Goal: Task Accomplishment & Management: Complete application form

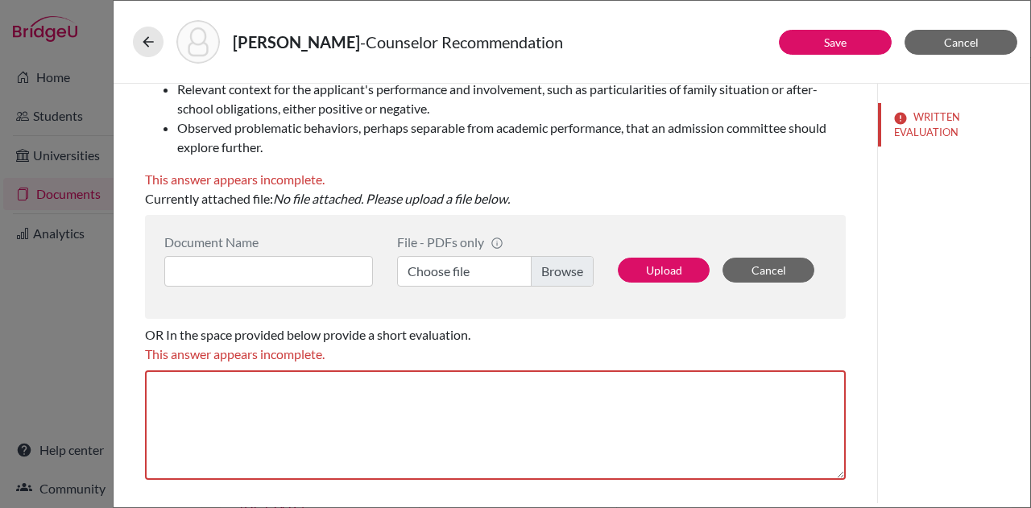
scroll to position [311, 0]
click at [528, 272] on label "Choose file" at bounding box center [495, 270] width 197 height 31
click at [528, 272] on input "Choose file" at bounding box center [495, 270] width 197 height 31
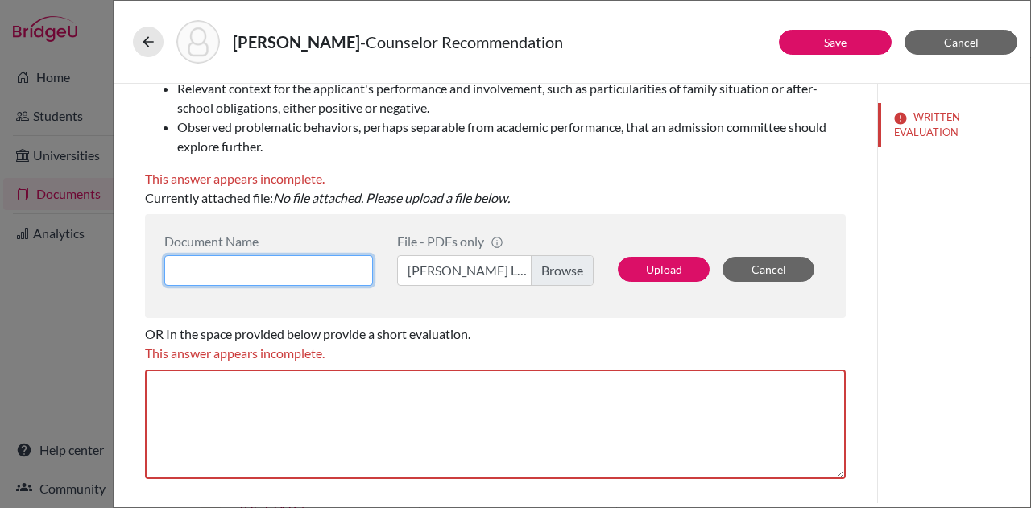
click at [313, 262] on input at bounding box center [268, 270] width 209 height 31
click at [260, 265] on input "Raven Recomendation" at bounding box center [268, 270] width 209 height 31
click at [232, 275] on input "Raven Recomendation" at bounding box center [268, 270] width 209 height 31
type input "Raven Reccomendation"
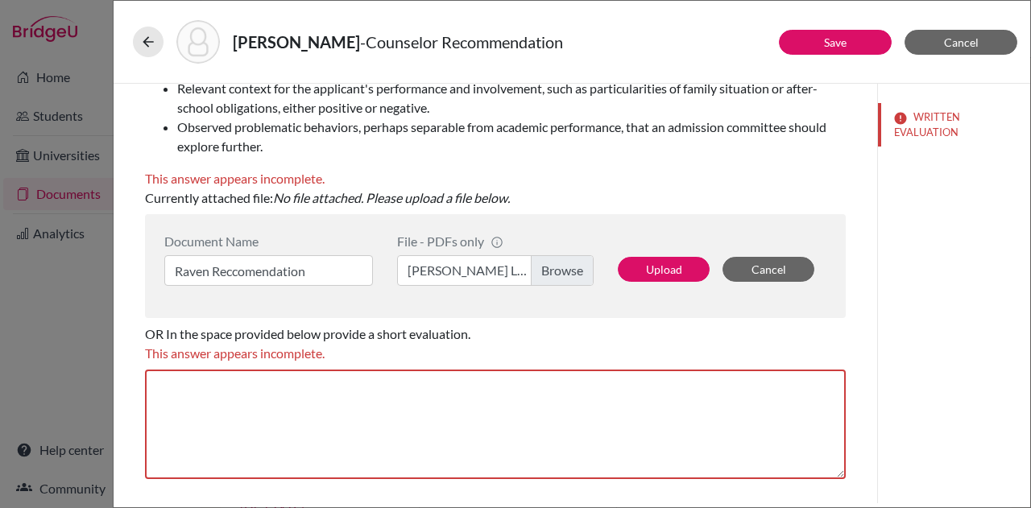
click at [469, 143] on li "Observed problematic behaviors, perhaps separable from academic performance, th…" at bounding box center [511, 137] width 669 height 39
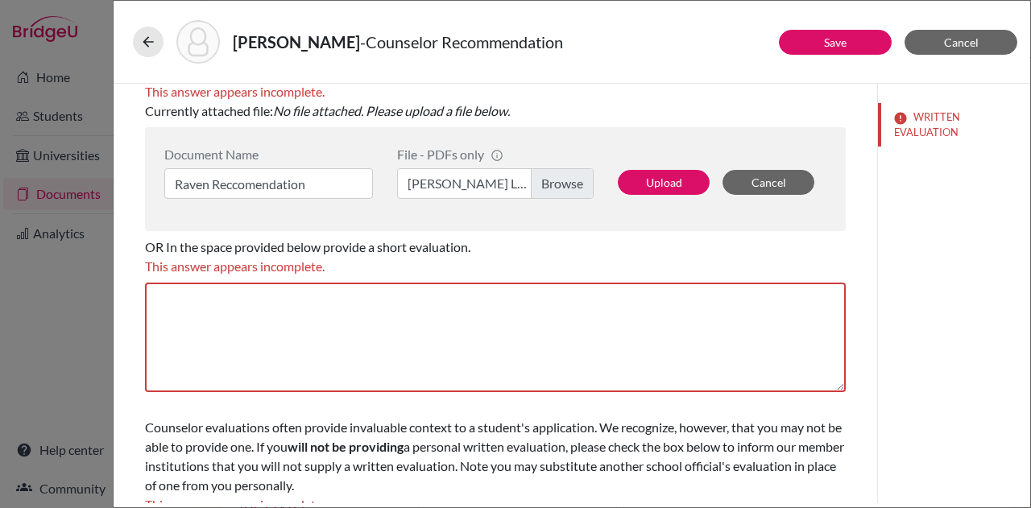
scroll to position [448, 0]
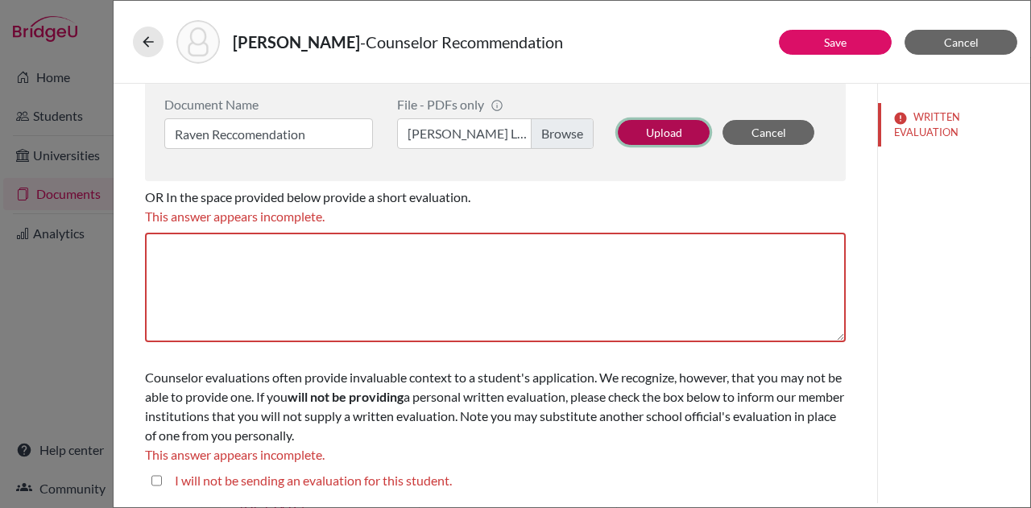
click at [663, 132] on button "Upload" at bounding box center [664, 132] width 92 height 25
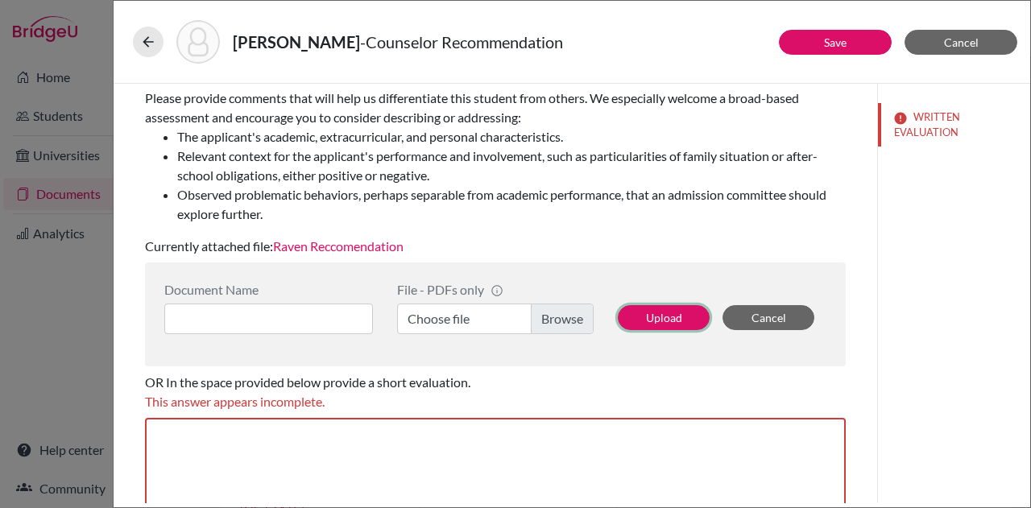
scroll to position [429, 0]
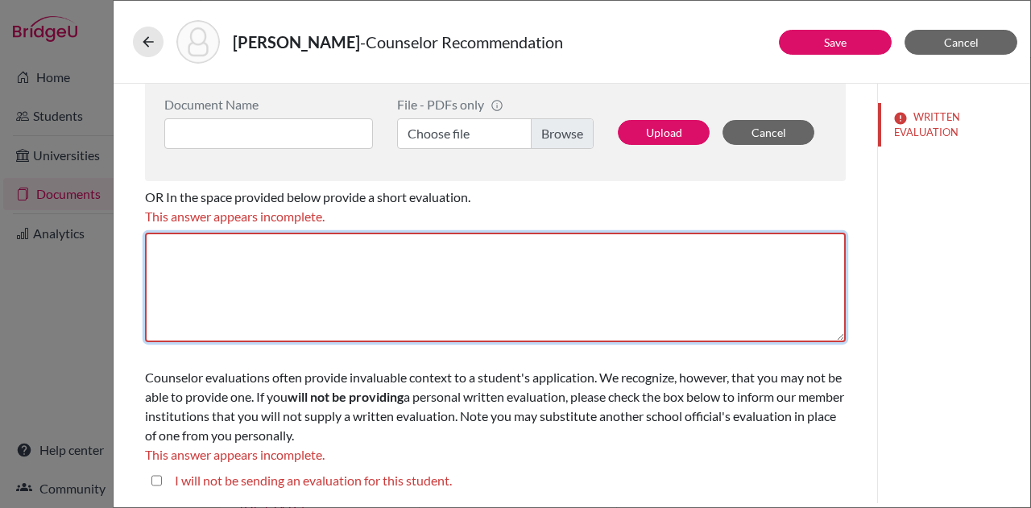
click at [365, 300] on textarea at bounding box center [495, 288] width 701 height 110
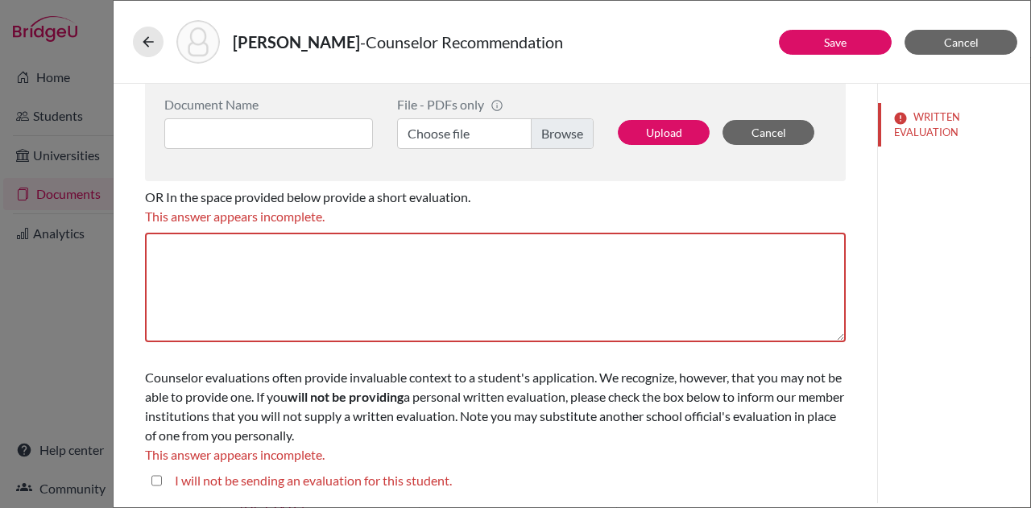
click at [573, 208] on div "This answer appears incomplete." at bounding box center [495, 216] width 701 height 19
click at [827, 44] on link "Save" at bounding box center [835, 42] width 23 height 14
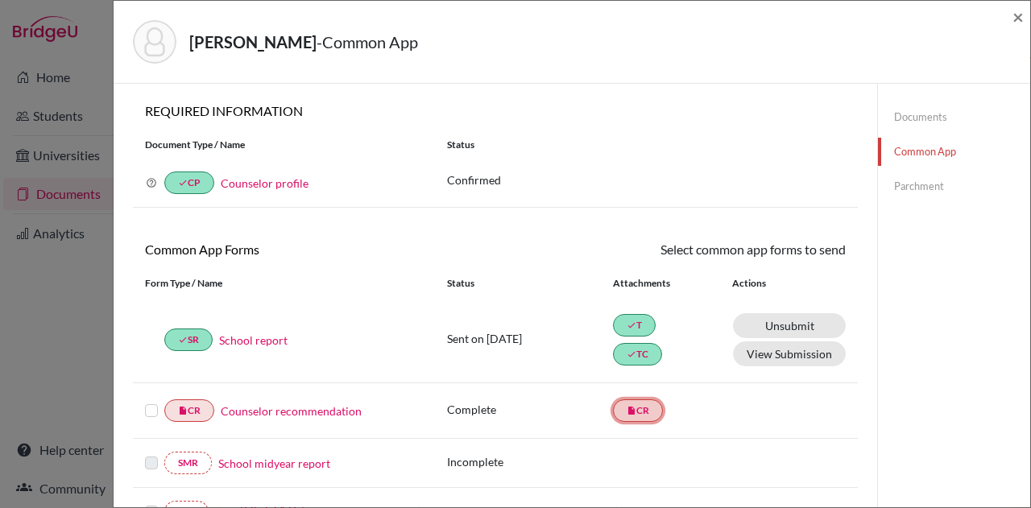
click at [628, 411] on icon "insert_drive_file" at bounding box center [632, 411] width 10 height 10
click at [276, 415] on link "Counselor recommendation" at bounding box center [291, 411] width 141 height 17
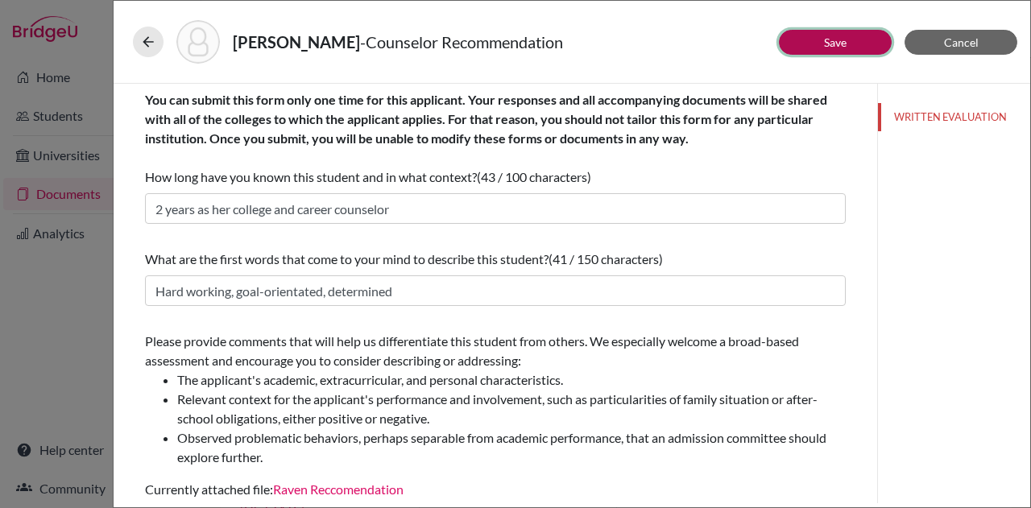
click at [860, 40] on button "Save" at bounding box center [835, 42] width 113 height 25
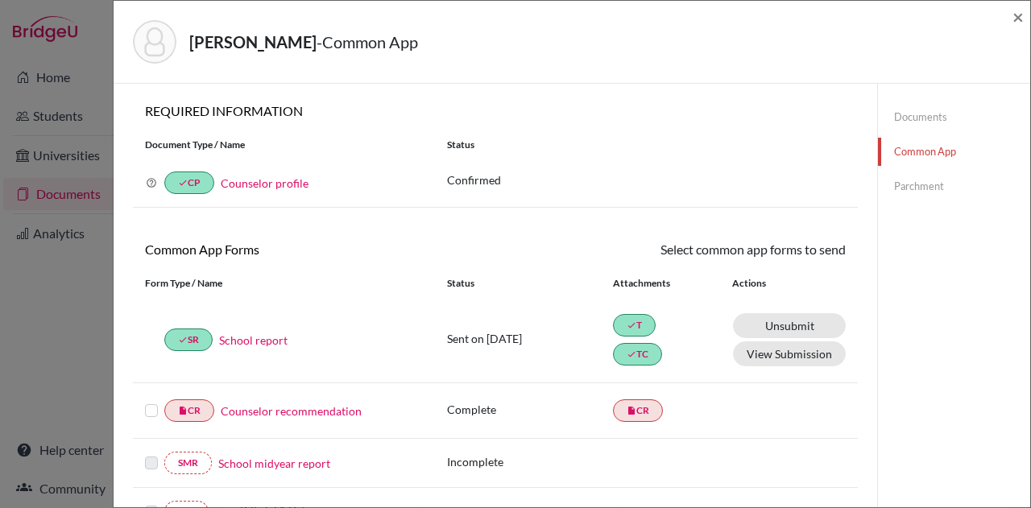
click at [148, 401] on label at bounding box center [151, 401] width 13 height 0
click at [0, 0] on input "checkbox" at bounding box center [0, 0] width 0 height 0
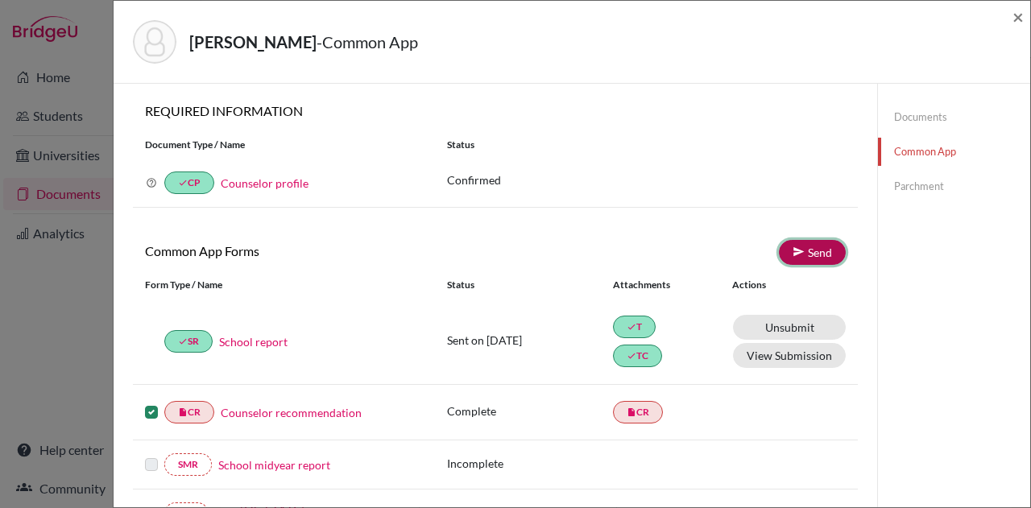
click at [814, 247] on link "Send" at bounding box center [812, 252] width 67 height 25
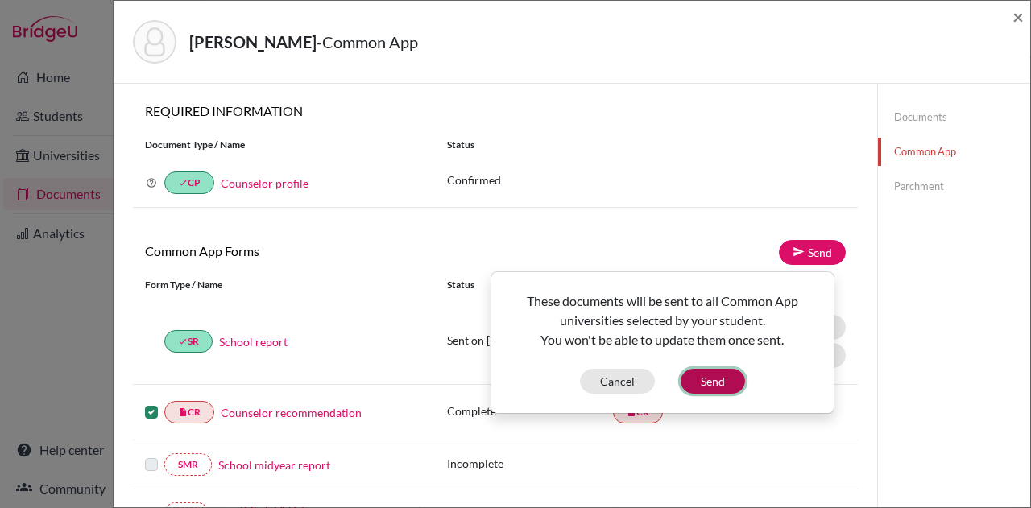
click at [731, 383] on button "Send" at bounding box center [713, 381] width 64 height 25
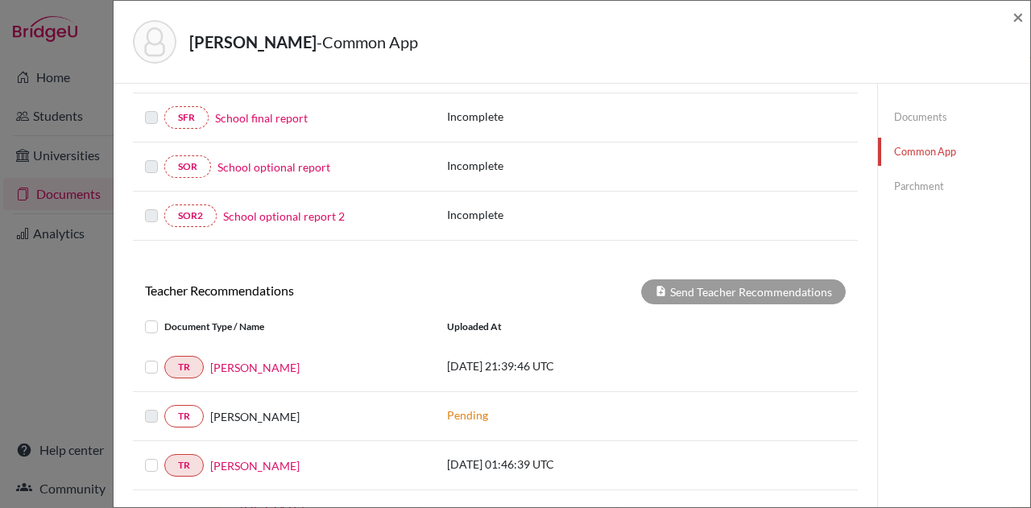
scroll to position [400, 0]
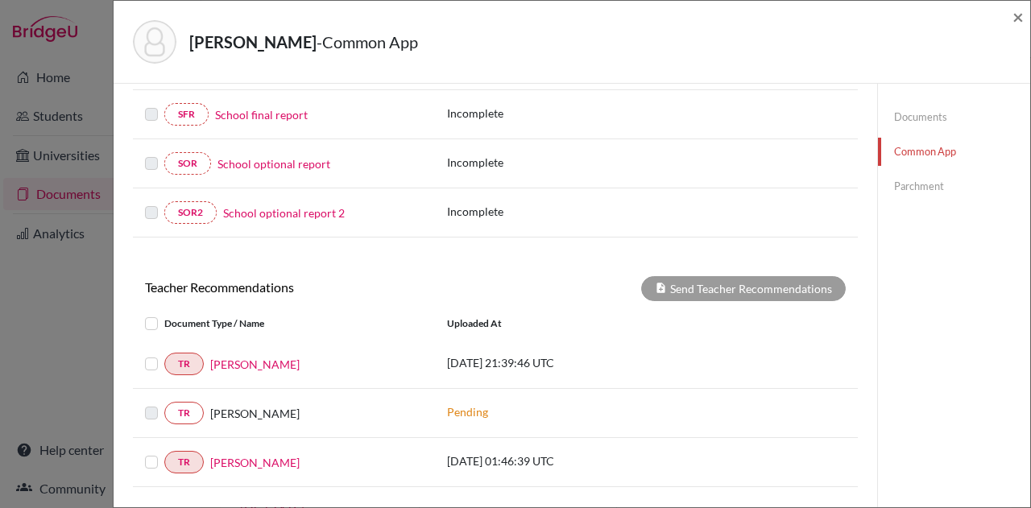
click at [164, 314] on label at bounding box center [164, 314] width 0 height 0
click at [0, 0] on input "checkbox" at bounding box center [0, 0] width 0 height 0
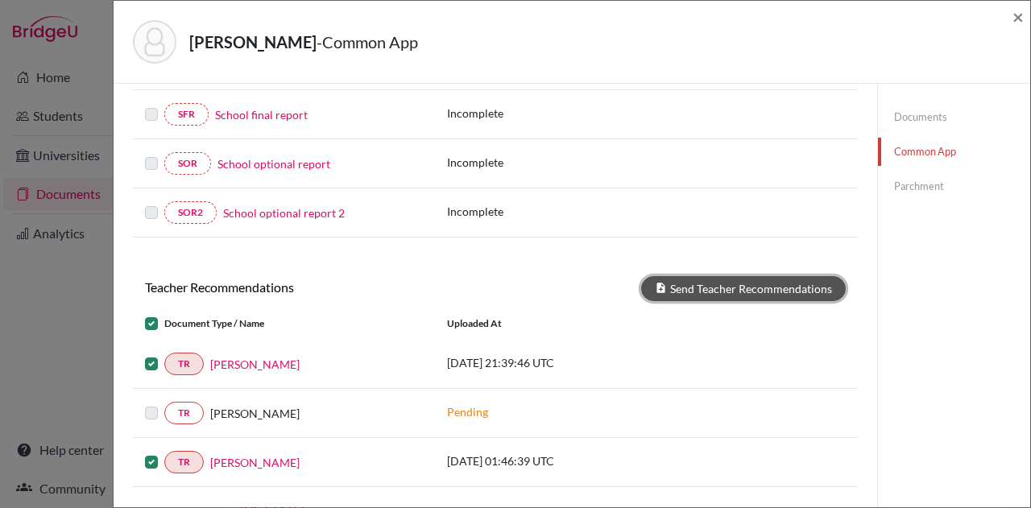
click at [751, 282] on button "Send Teacher Recommendations" at bounding box center [743, 288] width 205 height 25
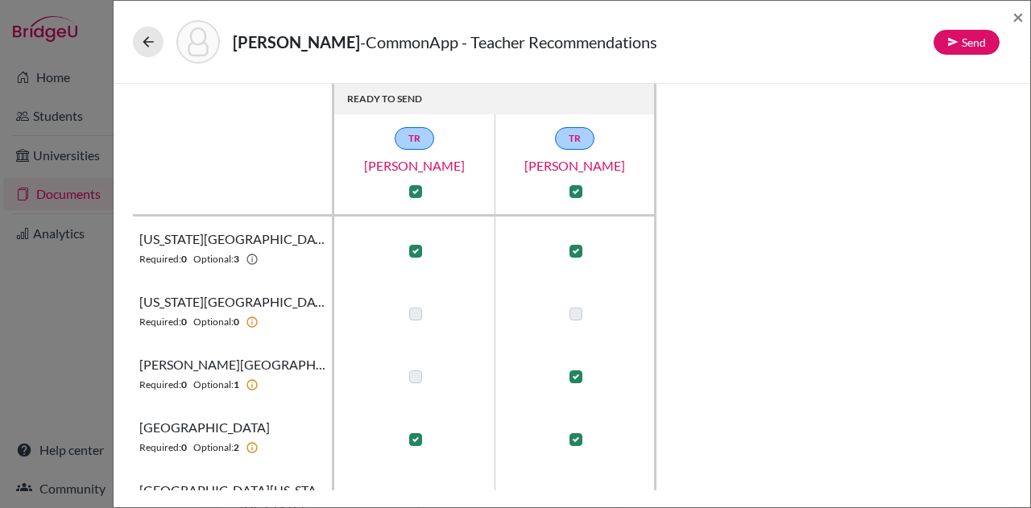
scroll to position [229, 0]
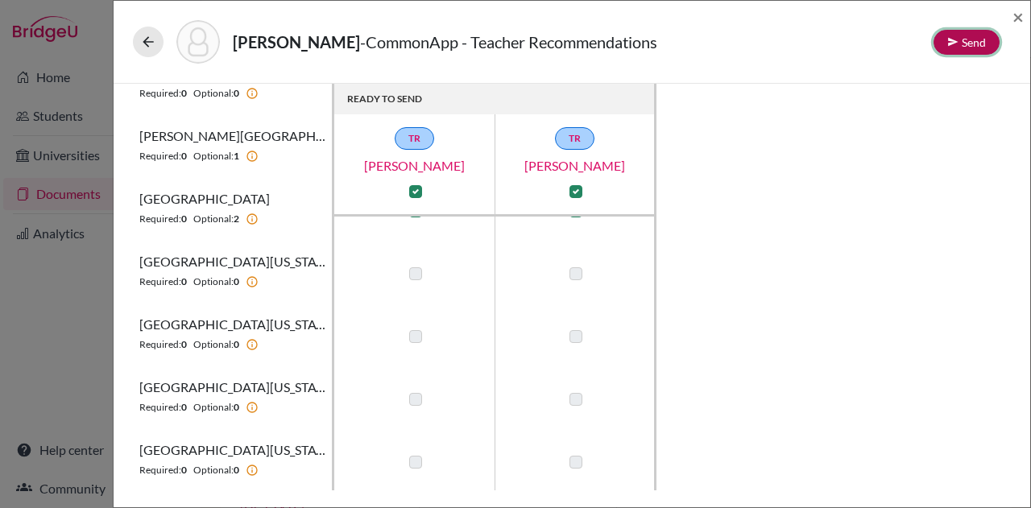
click at [955, 41] on icon at bounding box center [952, 41] width 11 height 11
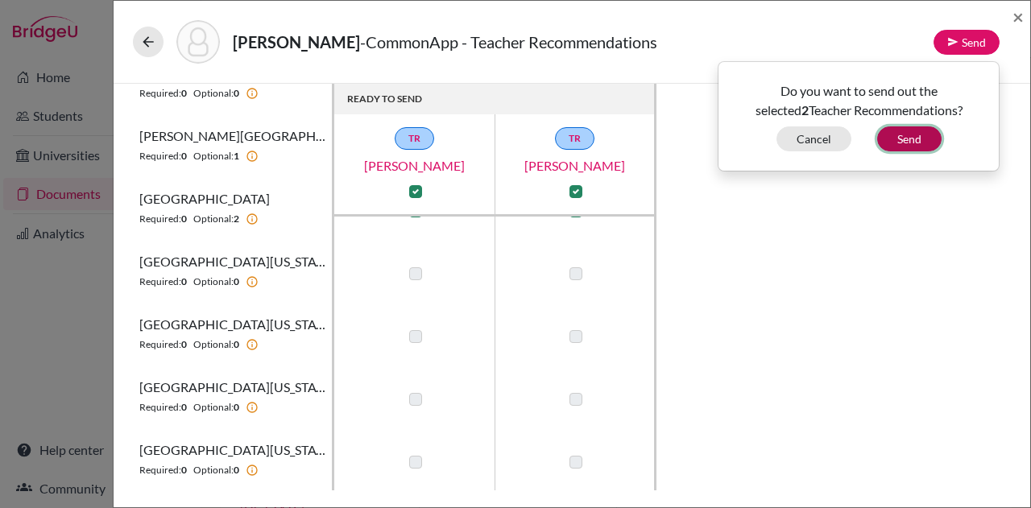
click at [914, 147] on button "Send" at bounding box center [909, 138] width 64 height 25
checkbox input "false"
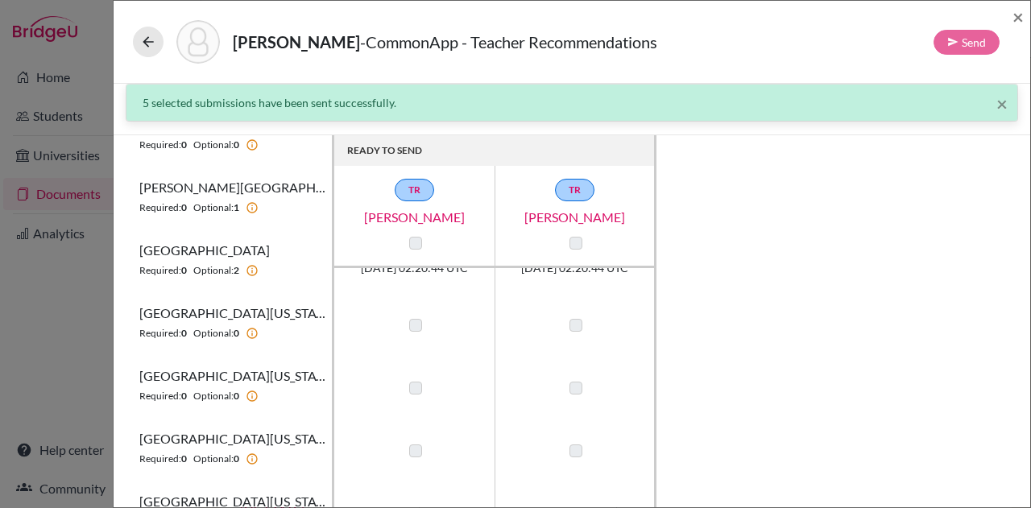
scroll to position [0, 0]
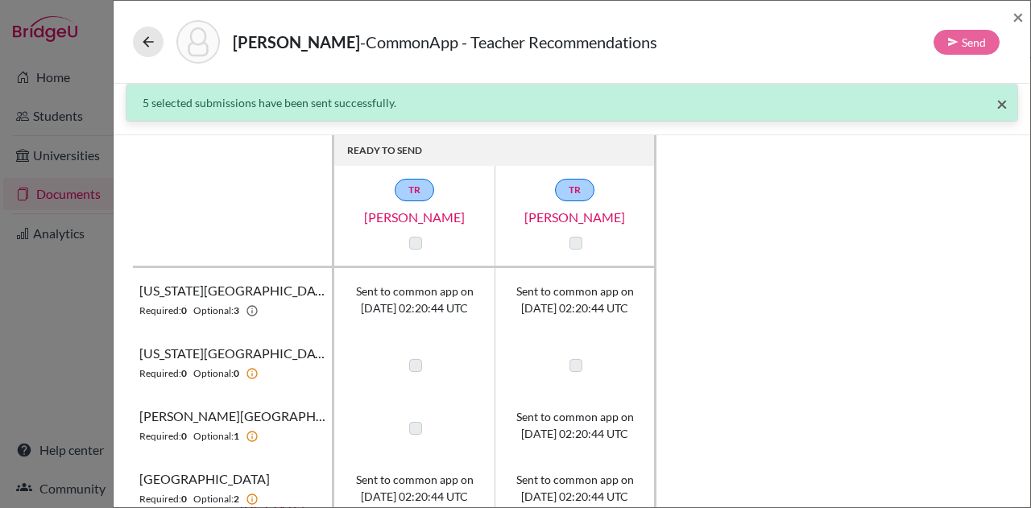
click at [997, 106] on span "×" at bounding box center [1002, 103] width 11 height 23
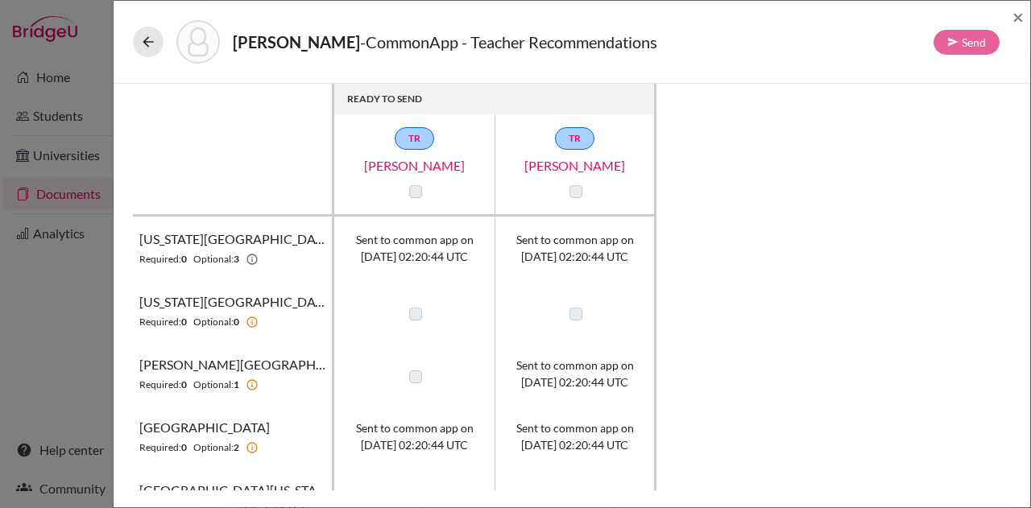
click at [128, 40] on div "[PERSON_NAME] - CommonApp - Teacher Recommendations Send ×" at bounding box center [572, 41] width 904 height 69
click at [140, 39] on icon at bounding box center [148, 42] width 16 height 16
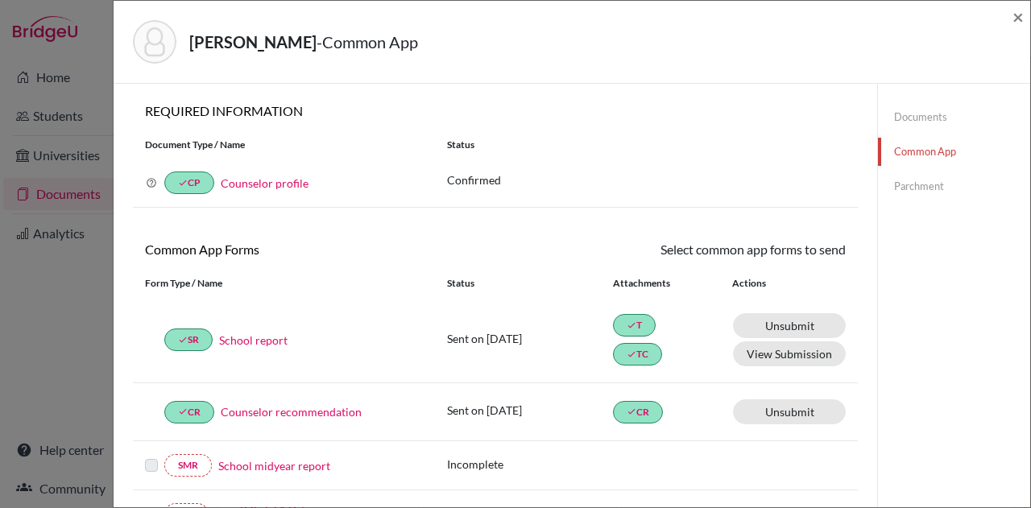
click at [929, 114] on link "Documents" at bounding box center [954, 117] width 152 height 28
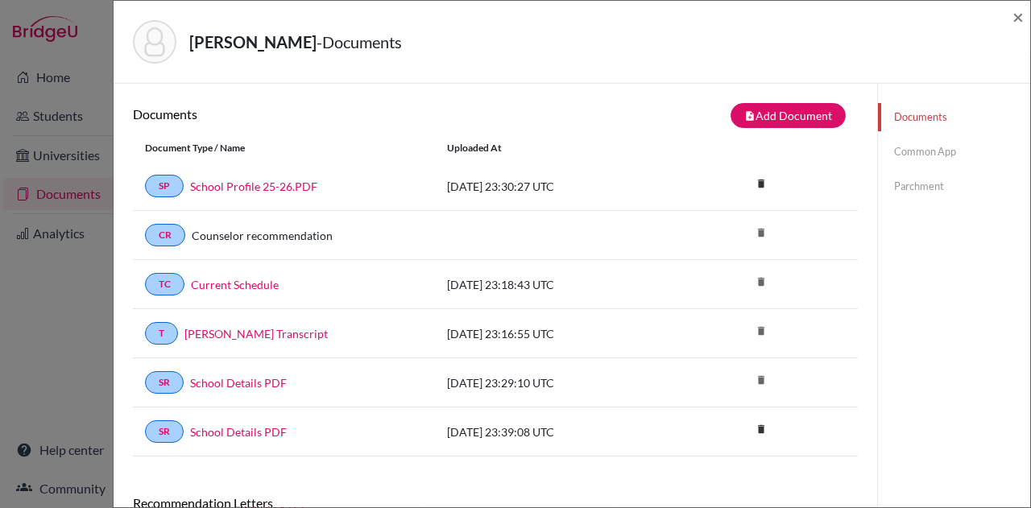
click at [912, 188] on link "Parchment" at bounding box center [954, 186] width 152 height 28
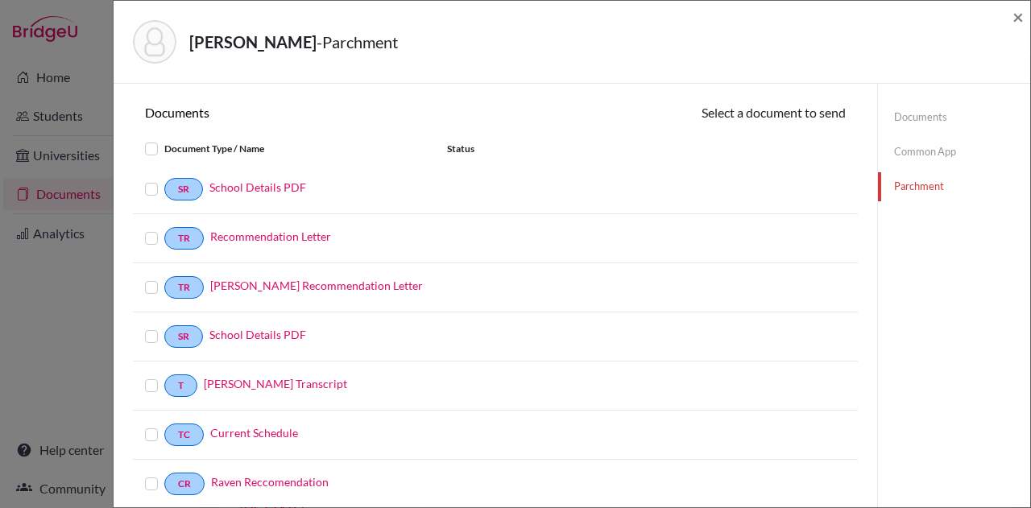
click at [912, 139] on link "Common App" at bounding box center [954, 152] width 152 height 28
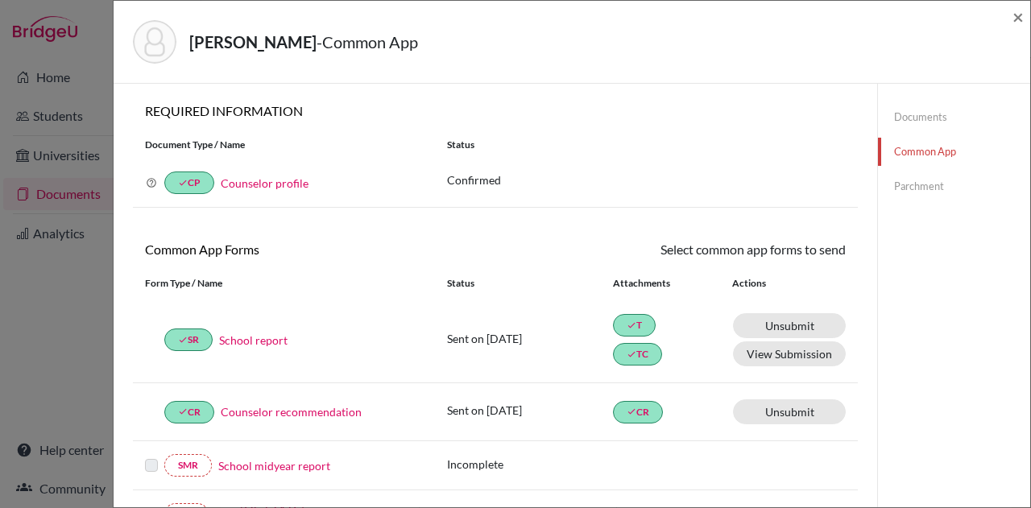
click at [905, 112] on link "Documents" at bounding box center [954, 117] width 152 height 28
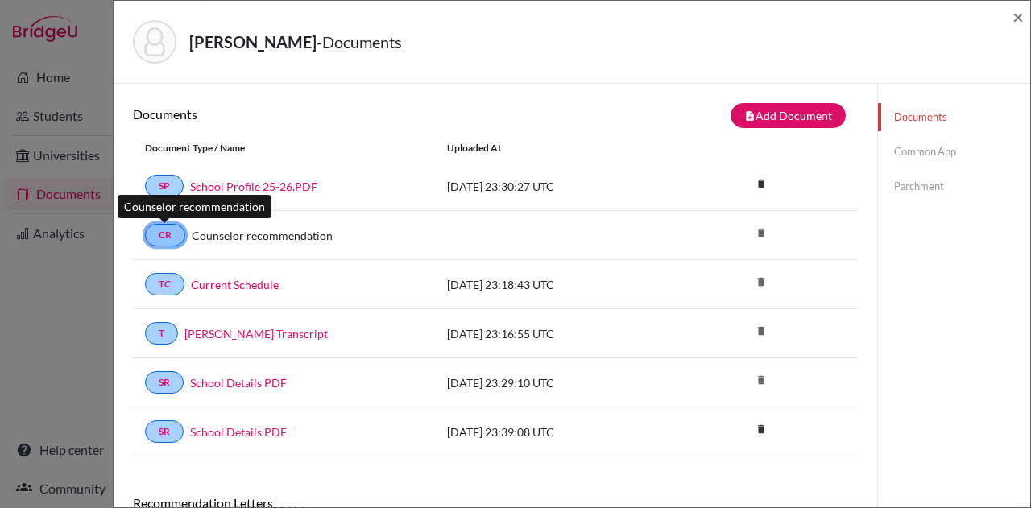
click at [172, 234] on link "CR" at bounding box center [165, 235] width 40 height 23
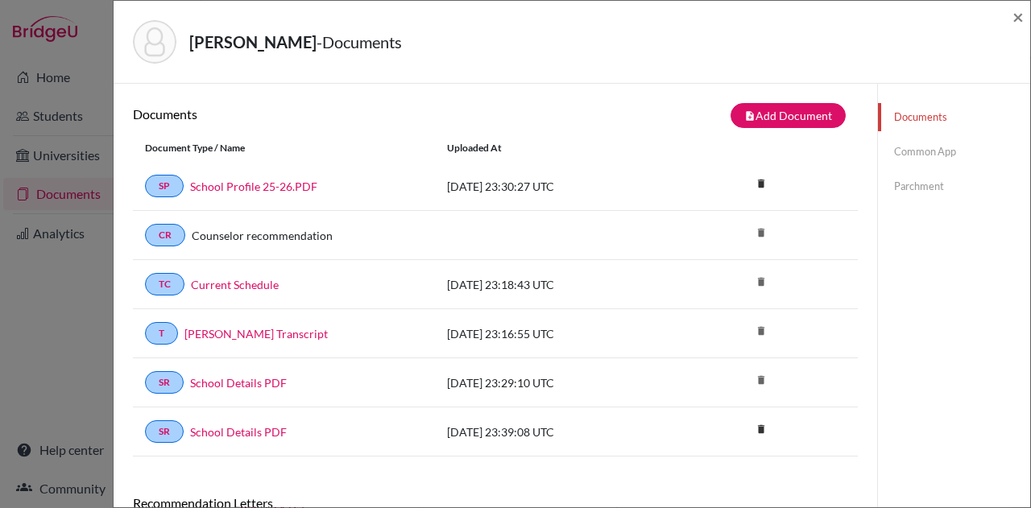
click at [189, 209] on div "SP School Profile 25-26.PDF [DATE] 23:30:27 UTC delete Delete this document? Ca…" at bounding box center [495, 186] width 725 height 49
click at [1018, 16] on span "×" at bounding box center [1018, 16] width 11 height 23
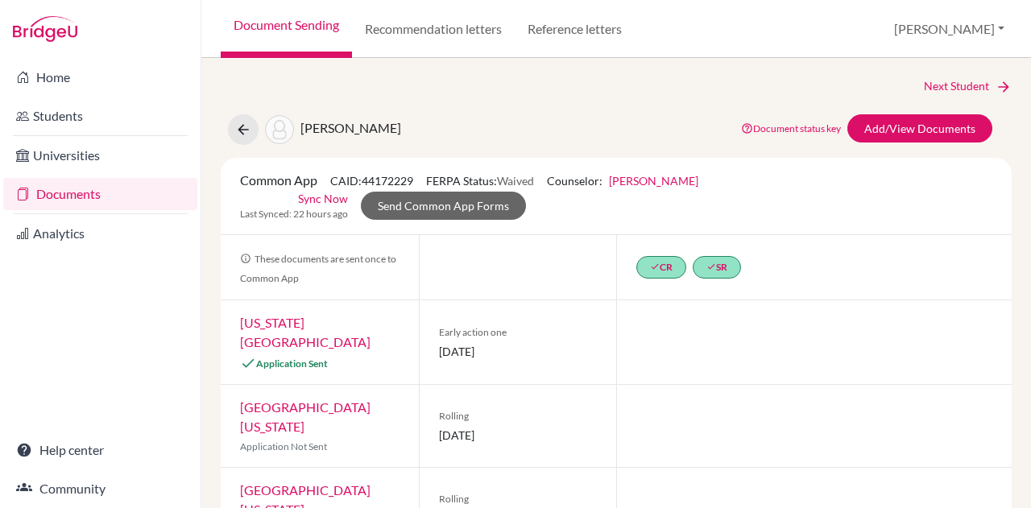
click at [338, 323] on link "[US_STATE][GEOGRAPHIC_DATA]" at bounding box center [305, 332] width 131 height 35
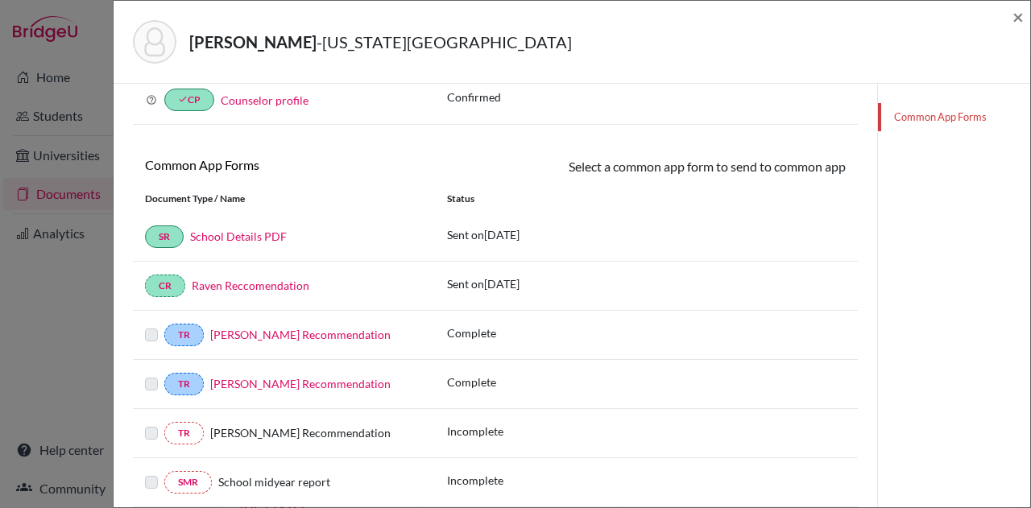
scroll to position [172, 0]
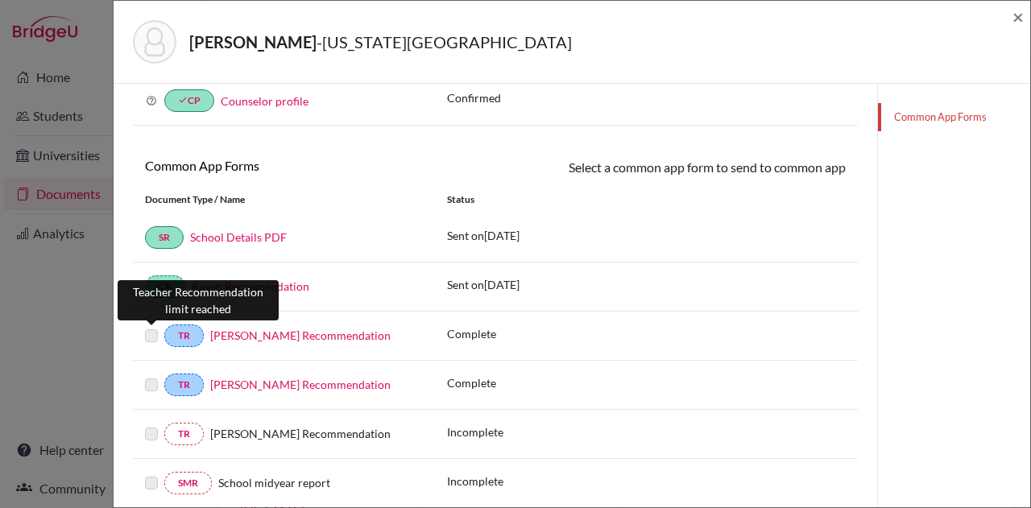
click at [155, 326] on label at bounding box center [151, 326] width 13 height 0
click at [151, 326] on label at bounding box center [151, 326] width 13 height 0
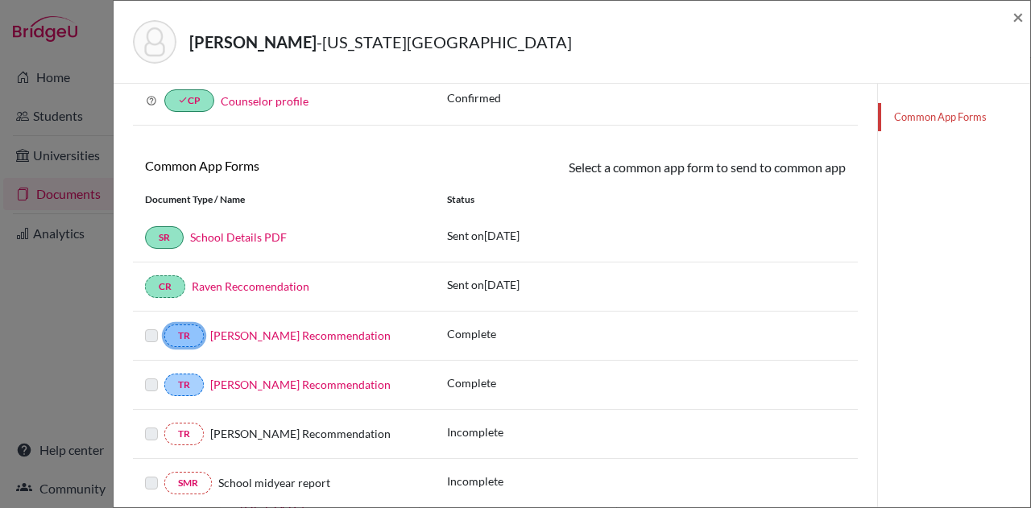
click at [197, 342] on link "TR" at bounding box center [183, 336] width 39 height 23
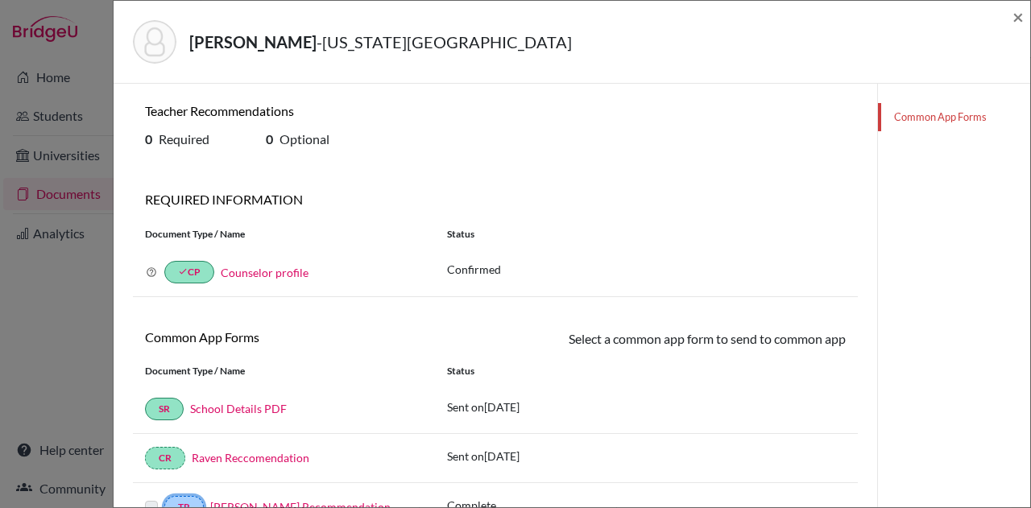
scroll to position [1, 0]
click at [1021, 18] on span "×" at bounding box center [1018, 16] width 11 height 23
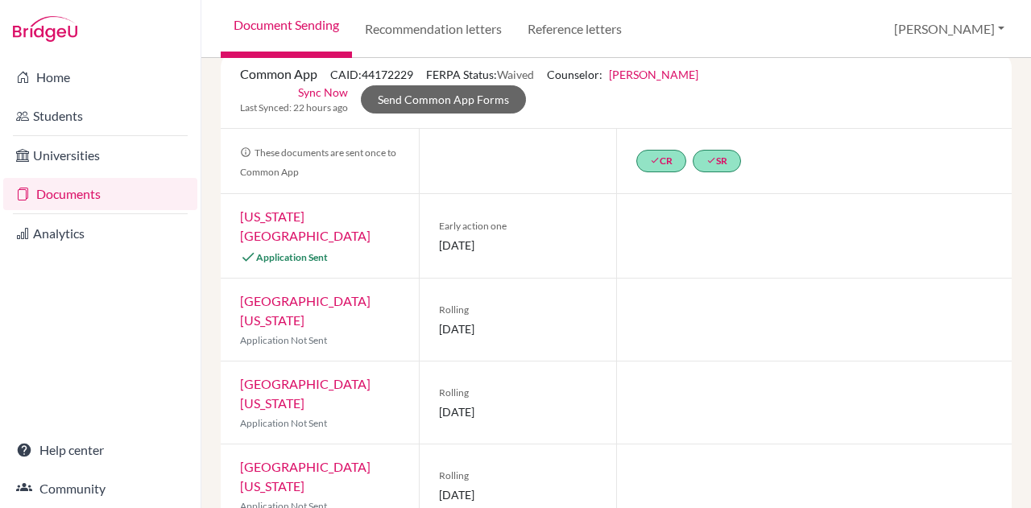
scroll to position [107, 0]
